Goal: Task Accomplishment & Management: Manage account settings

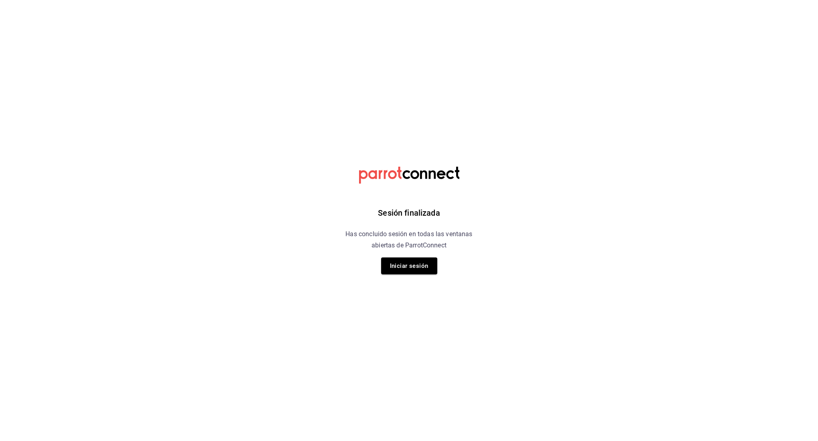
click at [419, 274] on div "Sesión finalizada Has concluido sesión en todas las ventanas abiertas de Parrot…" at bounding box center [409, 220] width 203 height 441
click at [417, 269] on button "Iniciar sesión" at bounding box center [409, 265] width 56 height 17
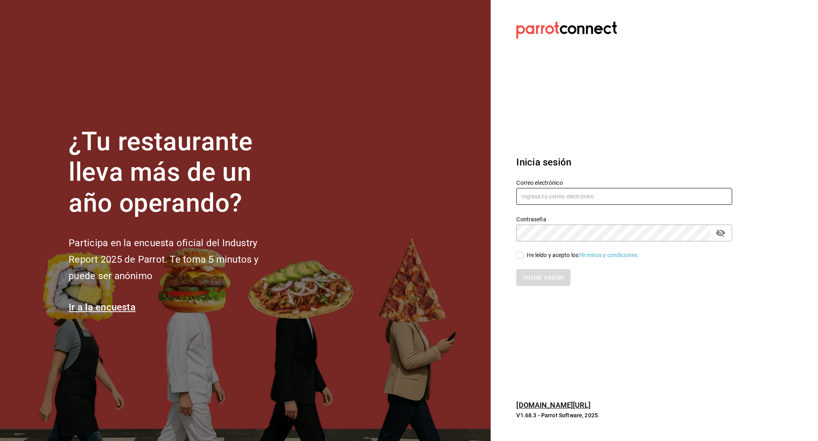
click at [583, 197] on input "text" at bounding box center [624, 196] width 216 height 17
type input "[EMAIL_ADDRESS][DOMAIN_NAME]"
drag, startPoint x: 522, startPoint y: 254, endPoint x: 528, endPoint y: 263, distance: 10.8
click at [523, 254] on input "He leído y acepto los Términos y condiciones." at bounding box center [519, 255] width 7 height 7
checkbox input "true"
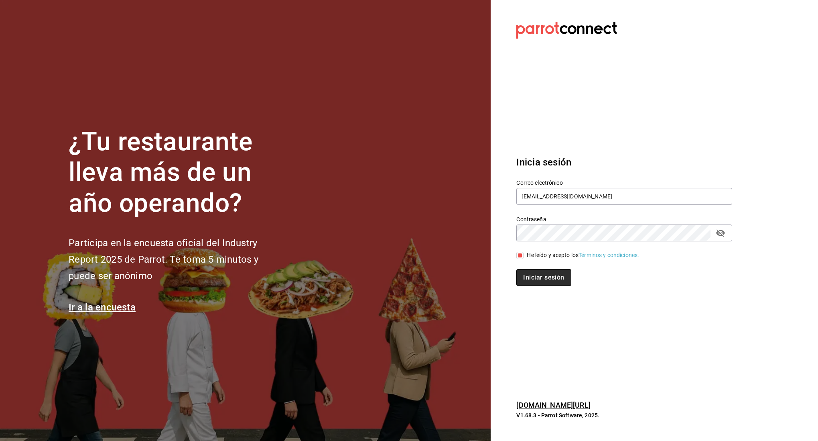
click at [539, 277] on button "Iniciar sesión" at bounding box center [543, 277] width 55 height 17
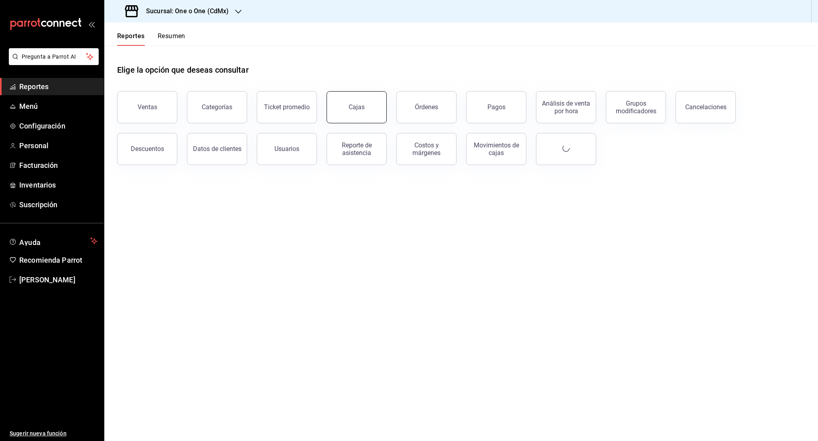
click at [361, 108] on div "Cajas" at bounding box center [357, 107] width 16 height 8
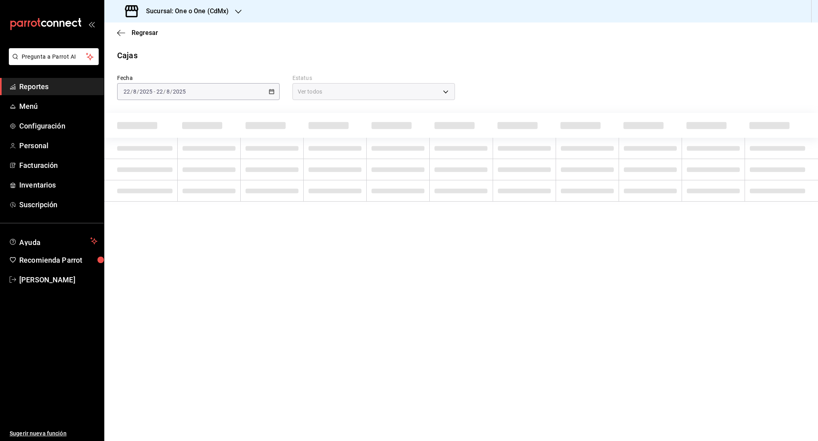
click at [237, 14] on div at bounding box center [238, 11] width 6 height 8
click at [186, 51] on div "101 Roma Norte (CDMX)" at bounding box center [165, 53] width 108 height 8
click at [225, 88] on div "2025-08-22 22 / 8 / 2025 - 2025-08-22 22 / 8 / 2025" at bounding box center [198, 91] width 163 height 17
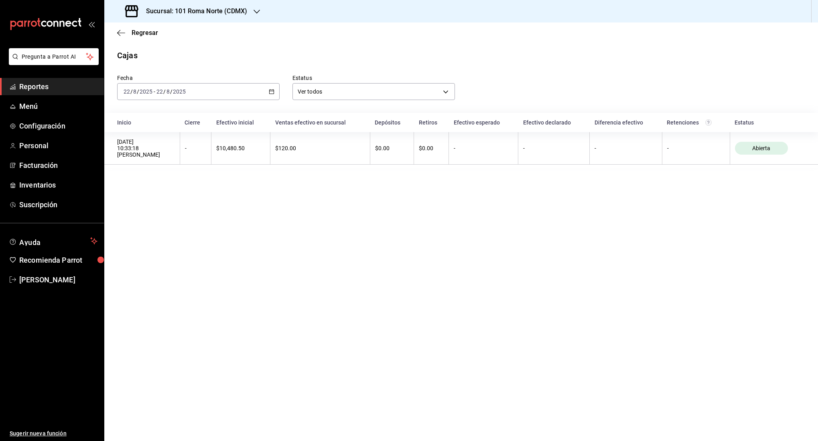
click at [263, 94] on div "2025-08-22 22 / 8 / 2025 - 2025-08-22 22 / 8 / 2025" at bounding box center [198, 91] width 163 height 17
click at [166, 204] on span "Rango de fechas" at bounding box center [155, 206] width 62 height 8
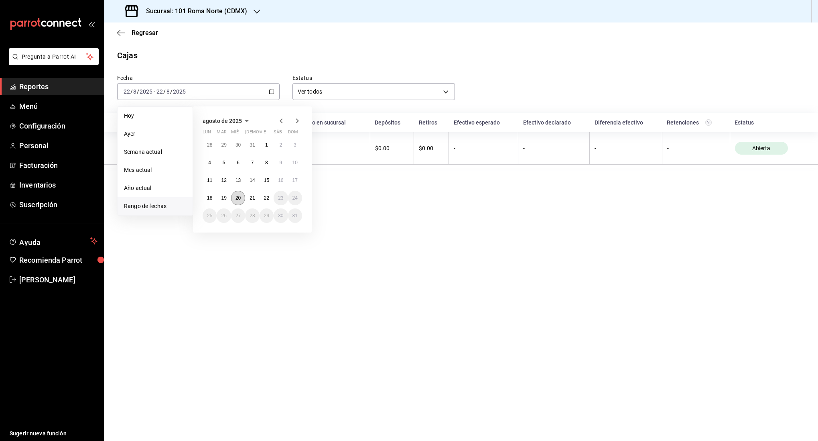
click at [239, 199] on abbr "20" at bounding box center [238, 198] width 5 height 6
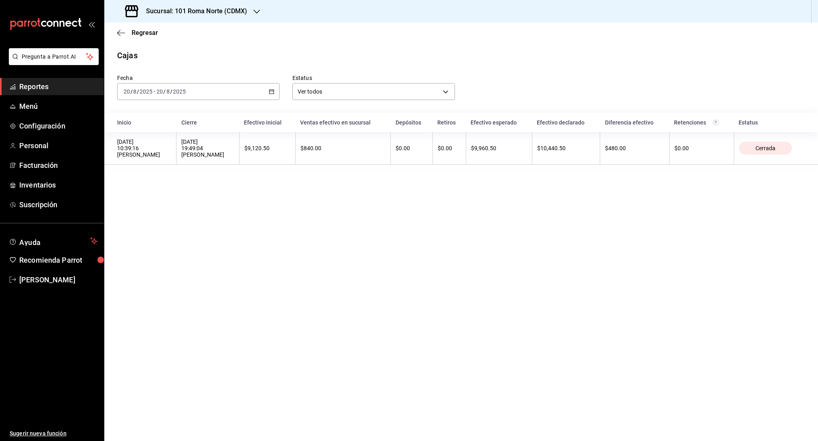
click at [241, 91] on div "2025-08-20 20 / 8 / 2025 - 2025-08-20 20 / 8 / 2025" at bounding box center [198, 91] width 163 height 17
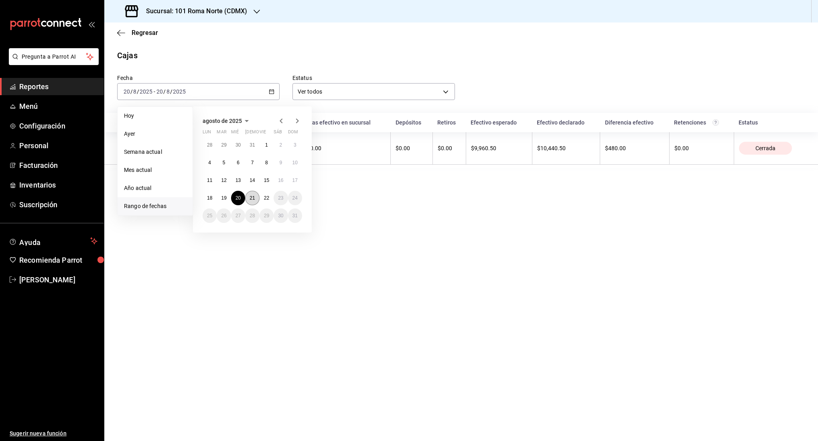
click at [252, 196] on abbr "21" at bounding box center [252, 198] width 5 height 6
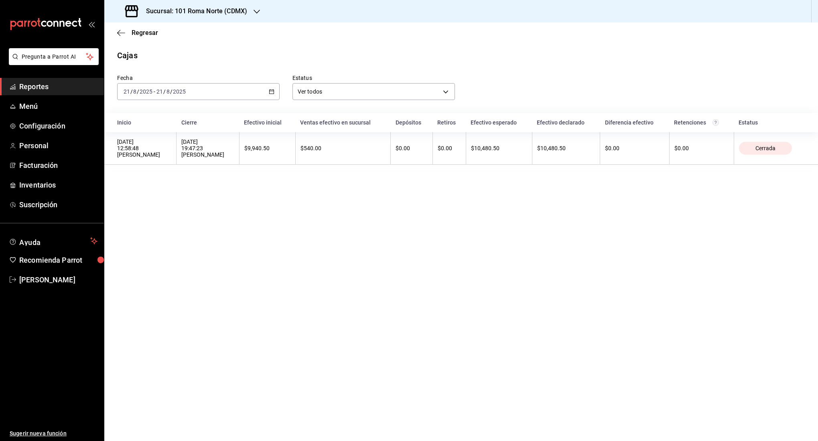
click at [214, 90] on div "2025-08-21 21 / 8 / 2025 - 2025-08-21 21 / 8 / 2025" at bounding box center [198, 91] width 163 height 17
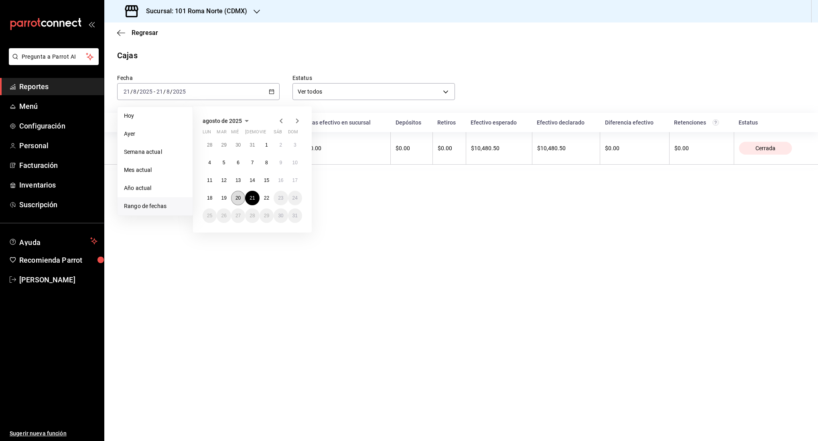
drag, startPoint x: 239, startPoint y: 197, endPoint x: 244, endPoint y: 197, distance: 4.8
click at [239, 197] on abbr "20" at bounding box center [238, 198] width 5 height 6
click at [247, 197] on button "21" at bounding box center [252, 198] width 14 height 14
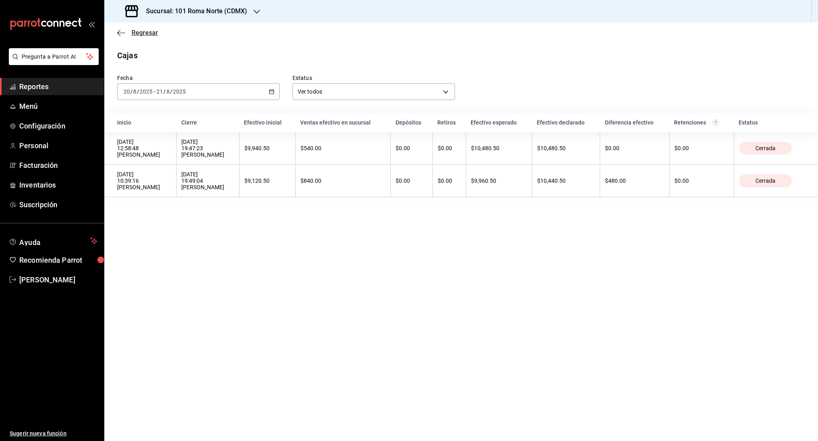
click at [119, 34] on icon "button" at bounding box center [121, 32] width 8 height 7
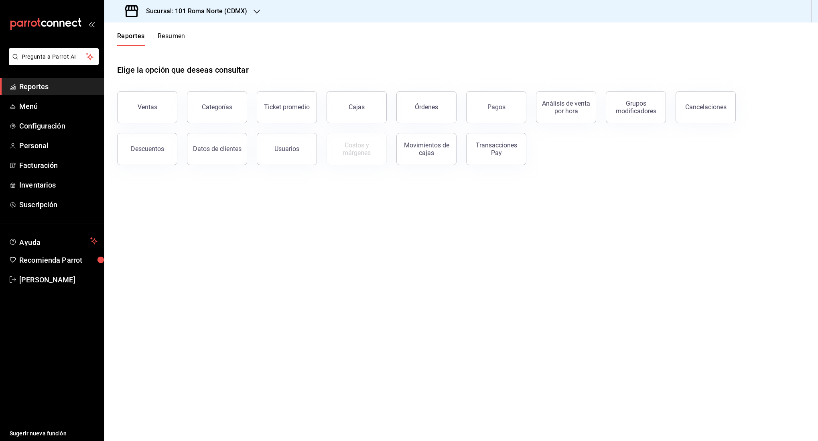
click at [170, 34] on button "Resumen" at bounding box center [172, 39] width 28 height 14
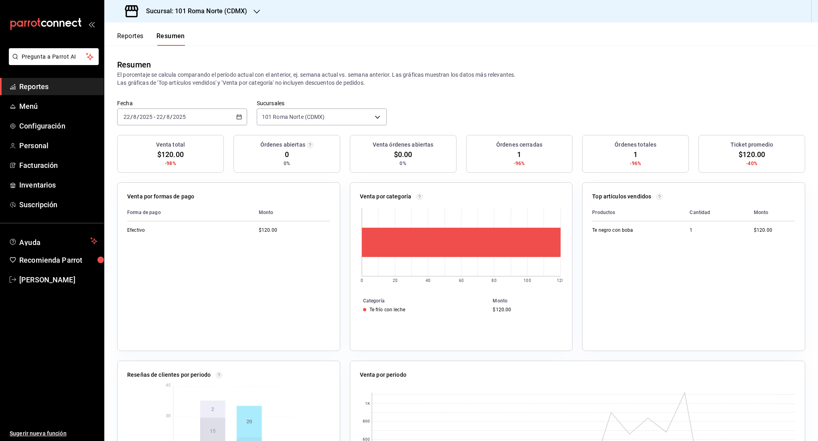
click at [211, 111] on div "2025-08-22 22 / 8 / 2025 - 2025-08-22 22 / 8 / 2025" at bounding box center [182, 116] width 130 height 17
click at [159, 230] on span "Rango de fechas" at bounding box center [155, 231] width 62 height 8
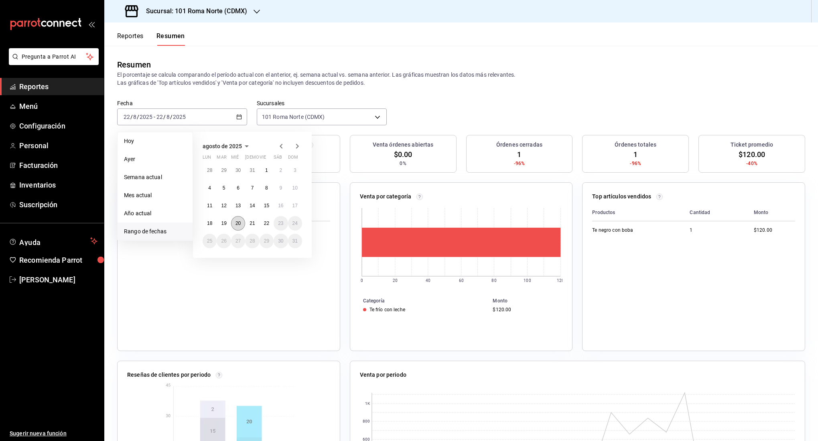
click at [238, 221] on abbr "20" at bounding box center [238, 223] width 5 height 6
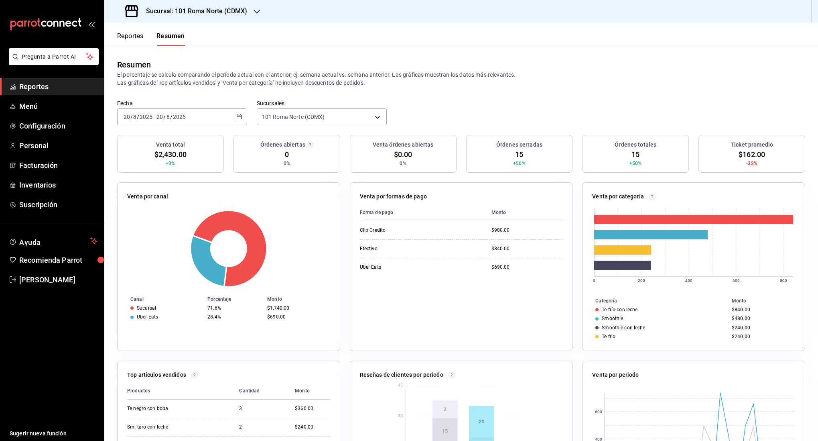
click at [194, 115] on div "2025-08-20 20 / 8 / 2025 - 2025-08-20 20 / 8 / 2025" at bounding box center [182, 116] width 130 height 17
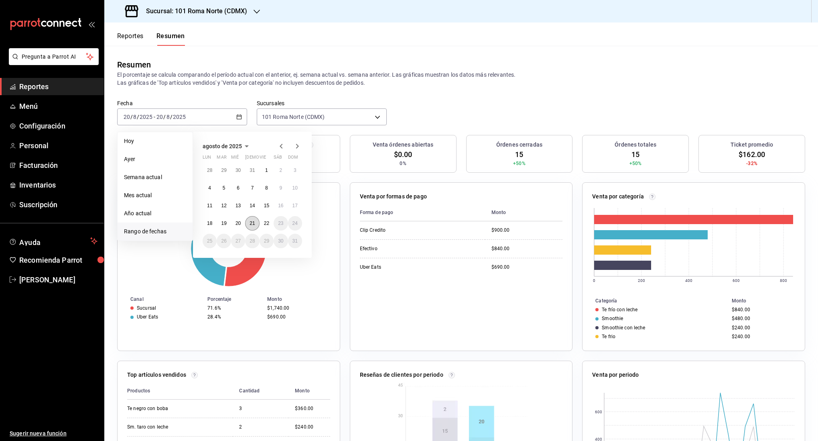
click at [247, 223] on button "21" at bounding box center [252, 223] width 14 height 14
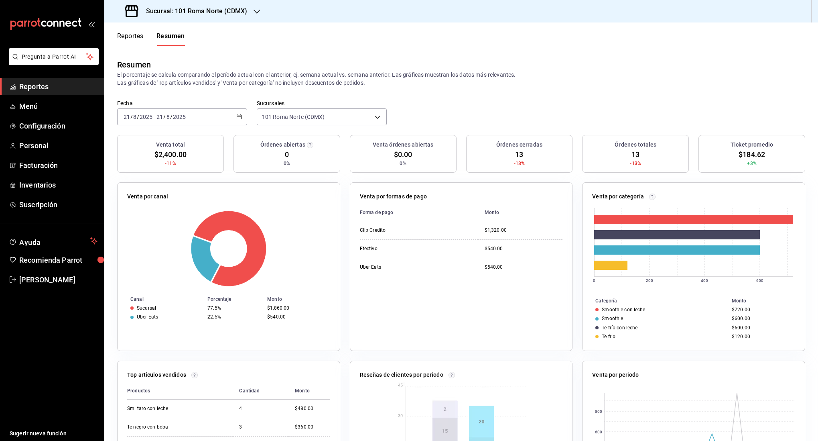
click at [189, 110] on div "2025-08-21 21 / 8 / 2025 - 2025-08-21 21 / 8 / 2025" at bounding box center [182, 116] width 130 height 17
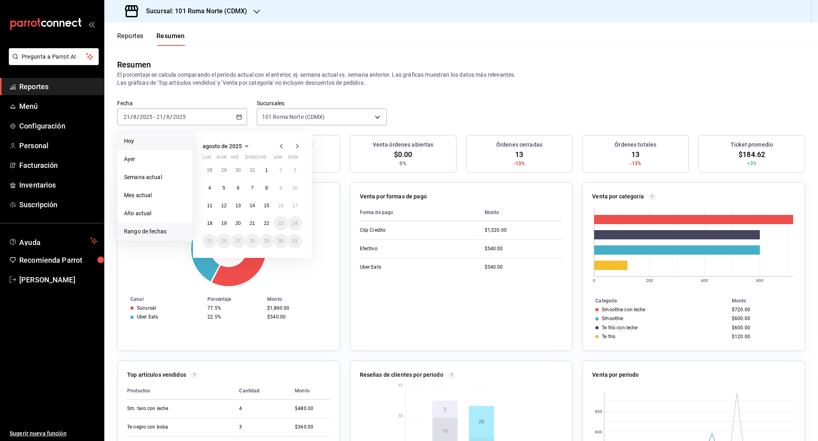
click at [158, 148] on li "Hoy" at bounding box center [155, 141] width 75 height 18
